Goal: Entertainment & Leisure: Consume media (video, audio)

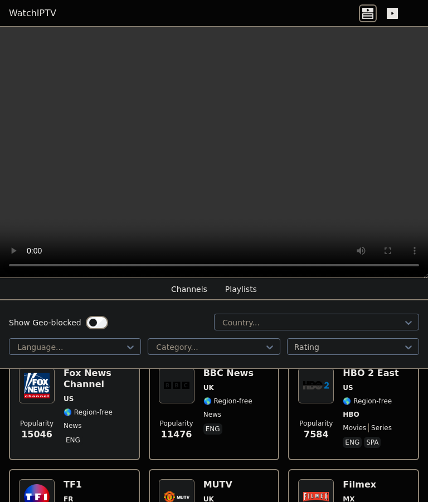
scroll to position [145, 0]
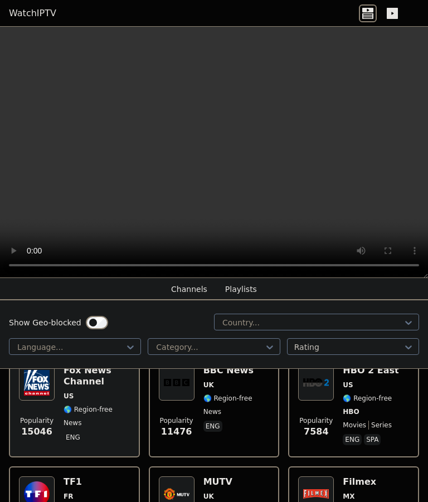
click at [217, 158] on video at bounding box center [214, 152] width 428 height 251
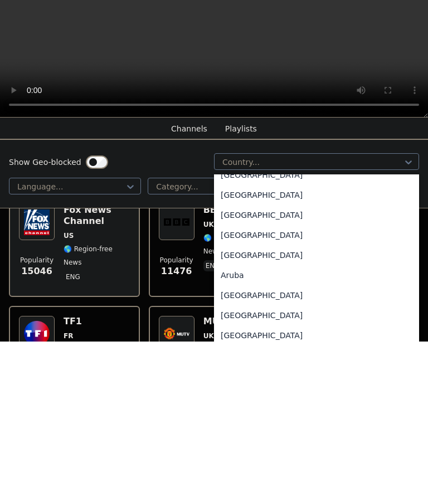
scroll to position [74, 0]
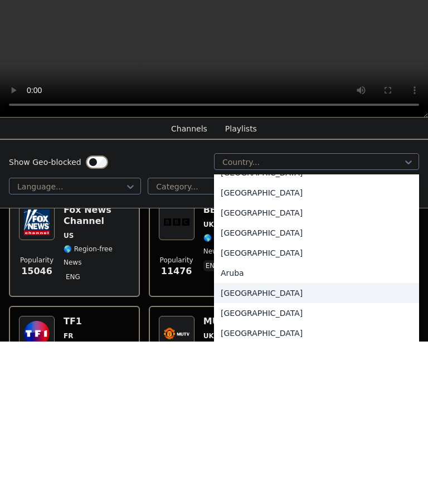
click at [224, 444] on div "Australia" at bounding box center [316, 454] width 205 height 20
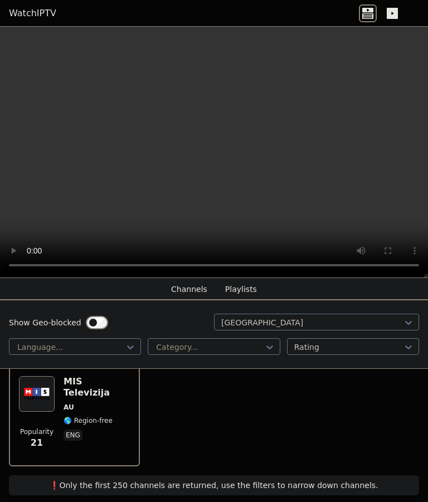
scroll to position [1264, 0]
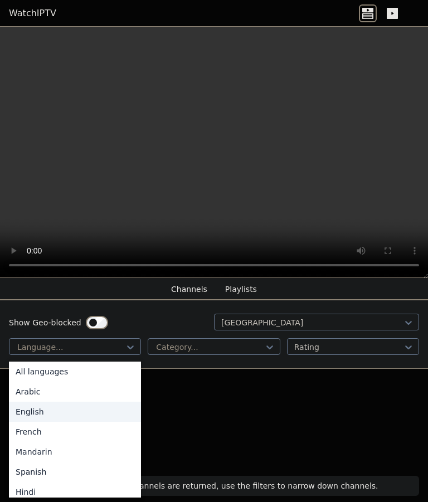
click at [26, 417] on div "English" at bounding box center [75, 412] width 132 height 20
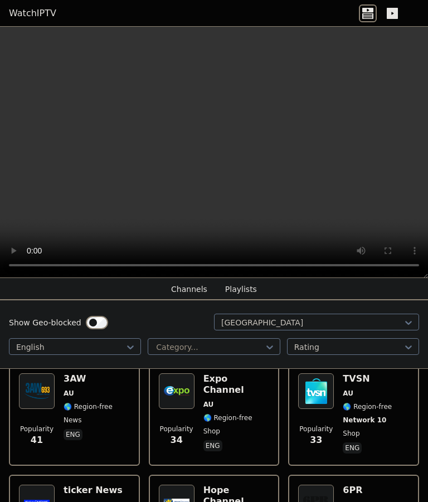
scroll to position [814, 0]
click at [242, 283] on button "Playlists" at bounding box center [241, 289] width 32 height 21
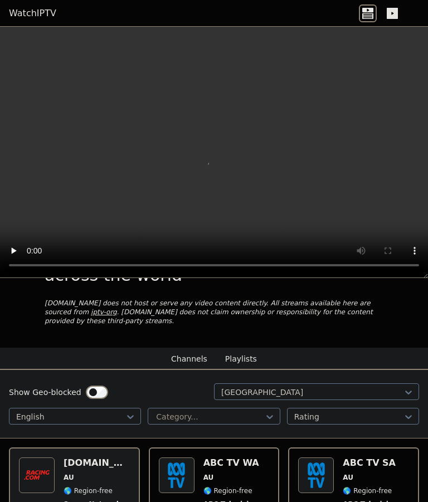
scroll to position [53, 0]
